Goal: Information Seeking & Learning: Understand process/instructions

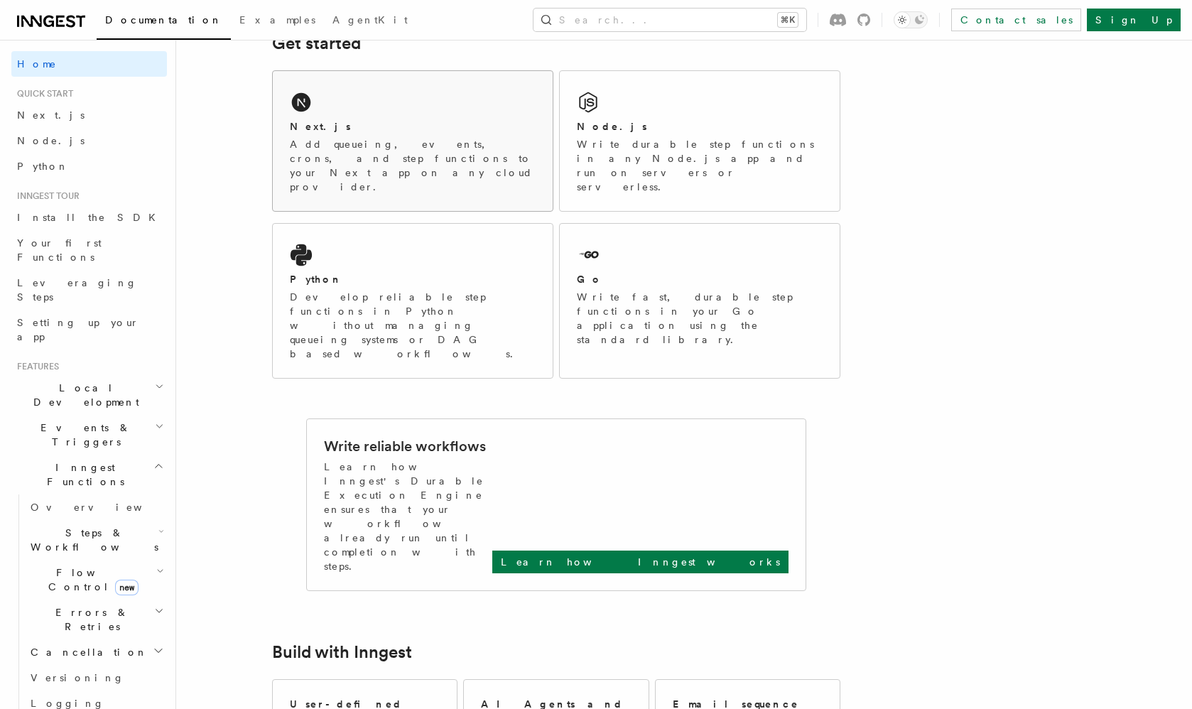
scroll to position [391, 0]
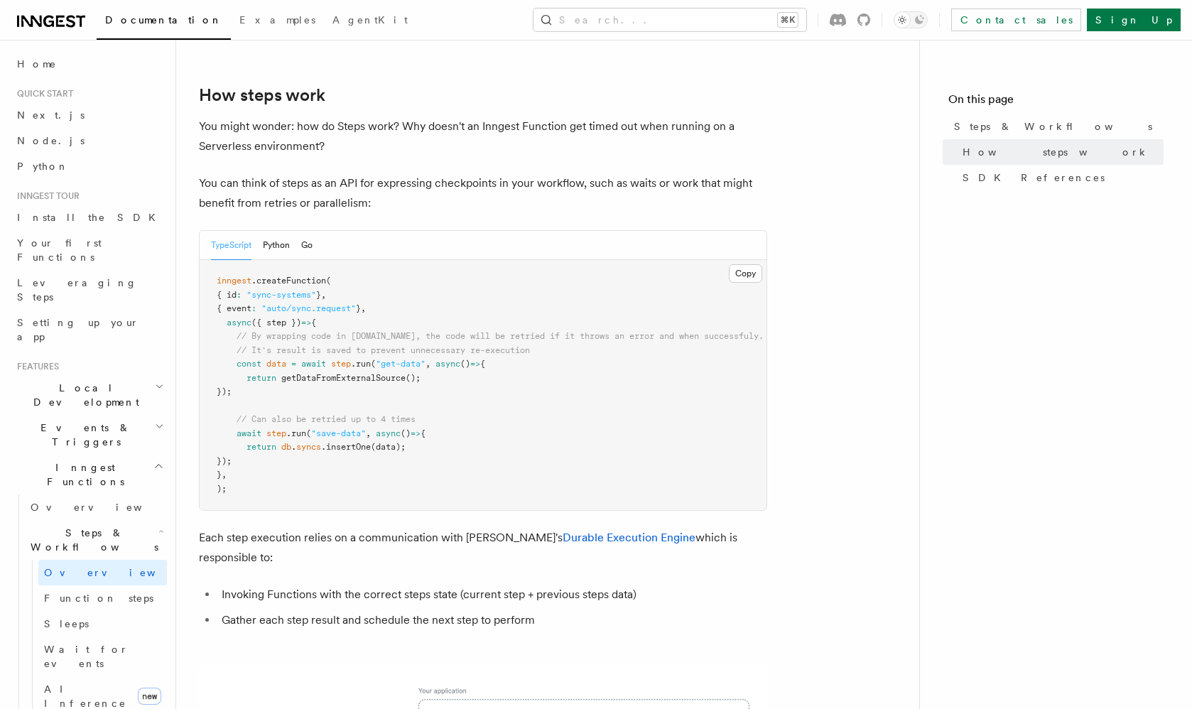
scroll to position [515, 0]
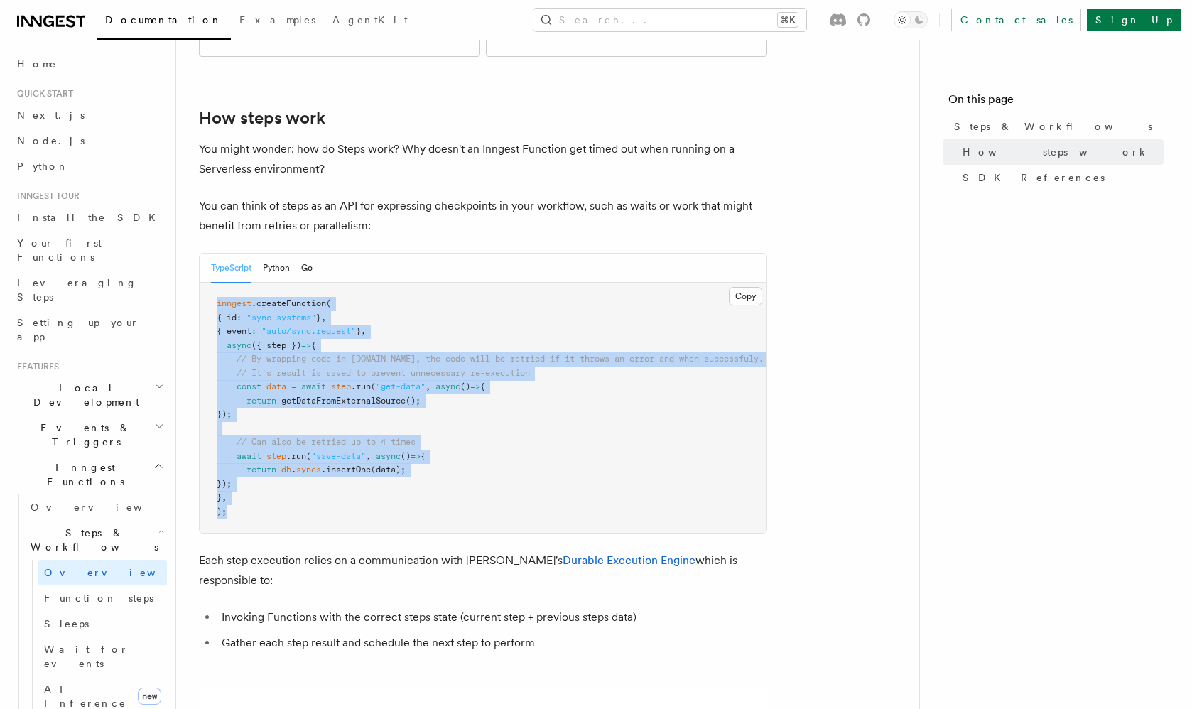
drag, startPoint x: 288, startPoint y: 465, endPoint x: 197, endPoint y: 252, distance: 232.0
click at [197, 252] on div "Features Inngest Functions Steps & Workflows Steps are fundamental building blo…" at bounding box center [570, 588] width 789 height 2206
copy code "inngest .createFunction ( { id : "sync-systems" } , { event : "auto/sync.reques…"
